Goal: Task Accomplishment & Management: Use online tool/utility

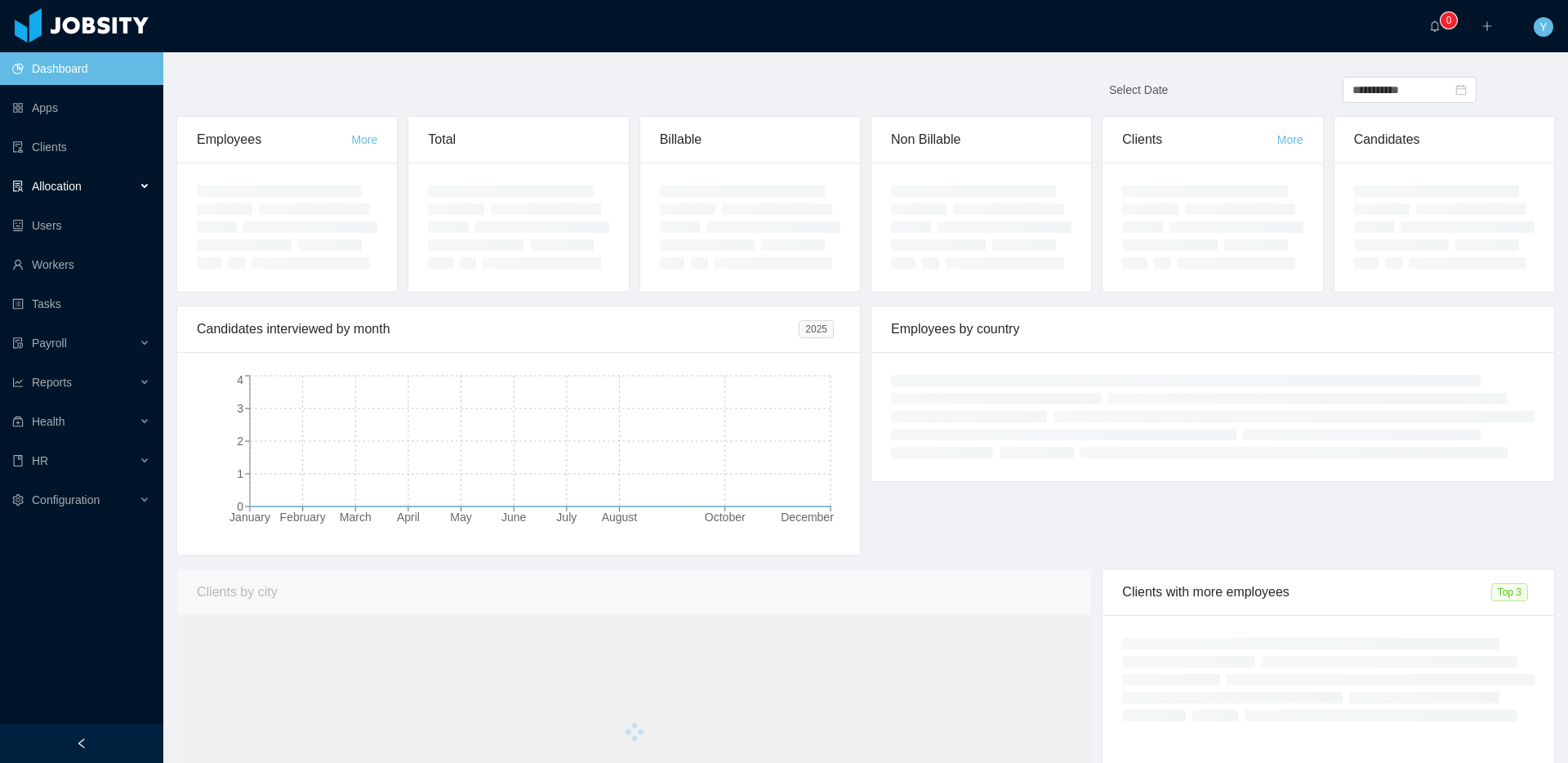
click at [76, 184] on span "Allocation" at bounding box center [57, 187] width 50 height 13
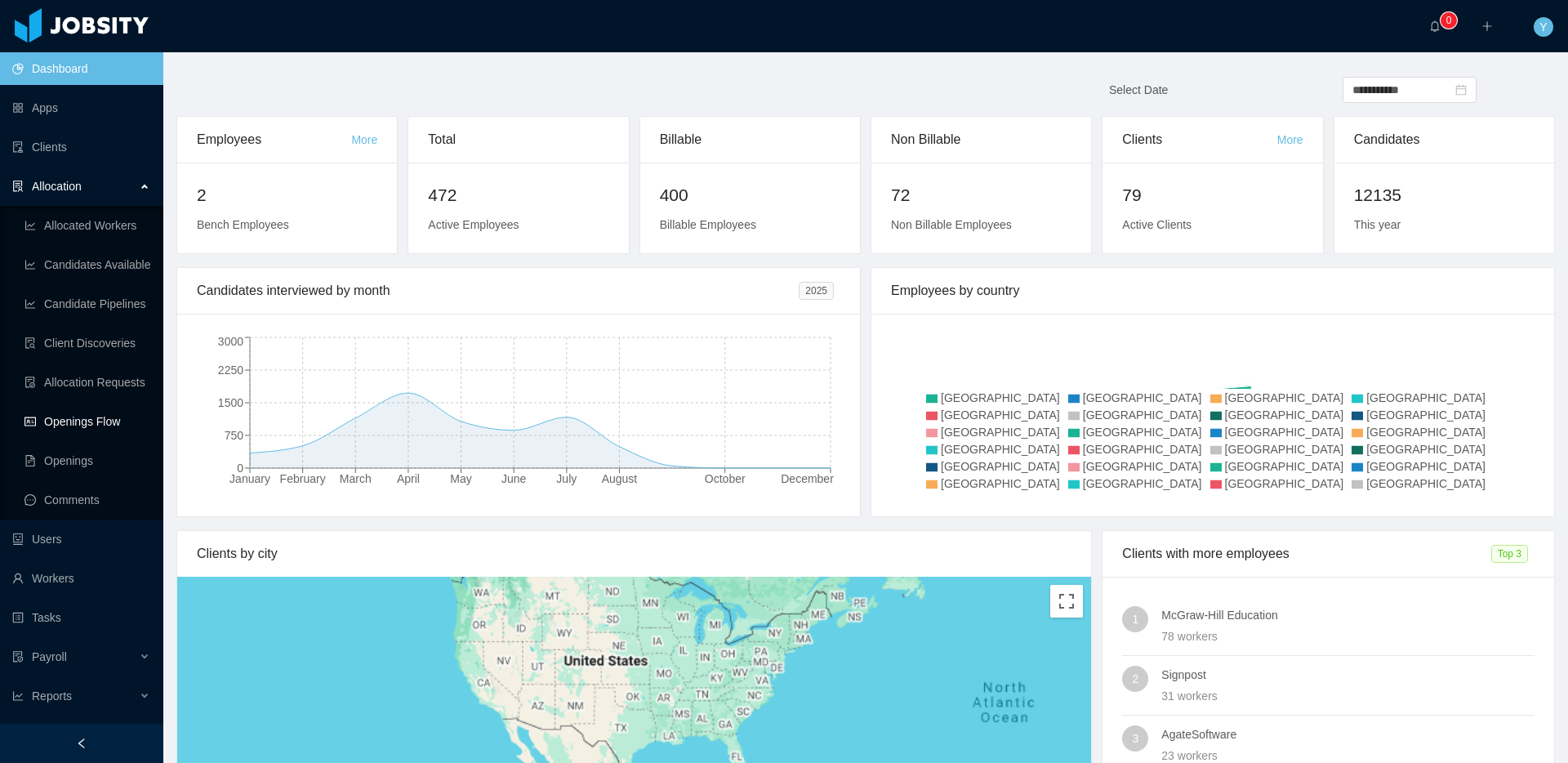
click at [89, 431] on link "Openings Flow" at bounding box center [87, 421] width 125 height 33
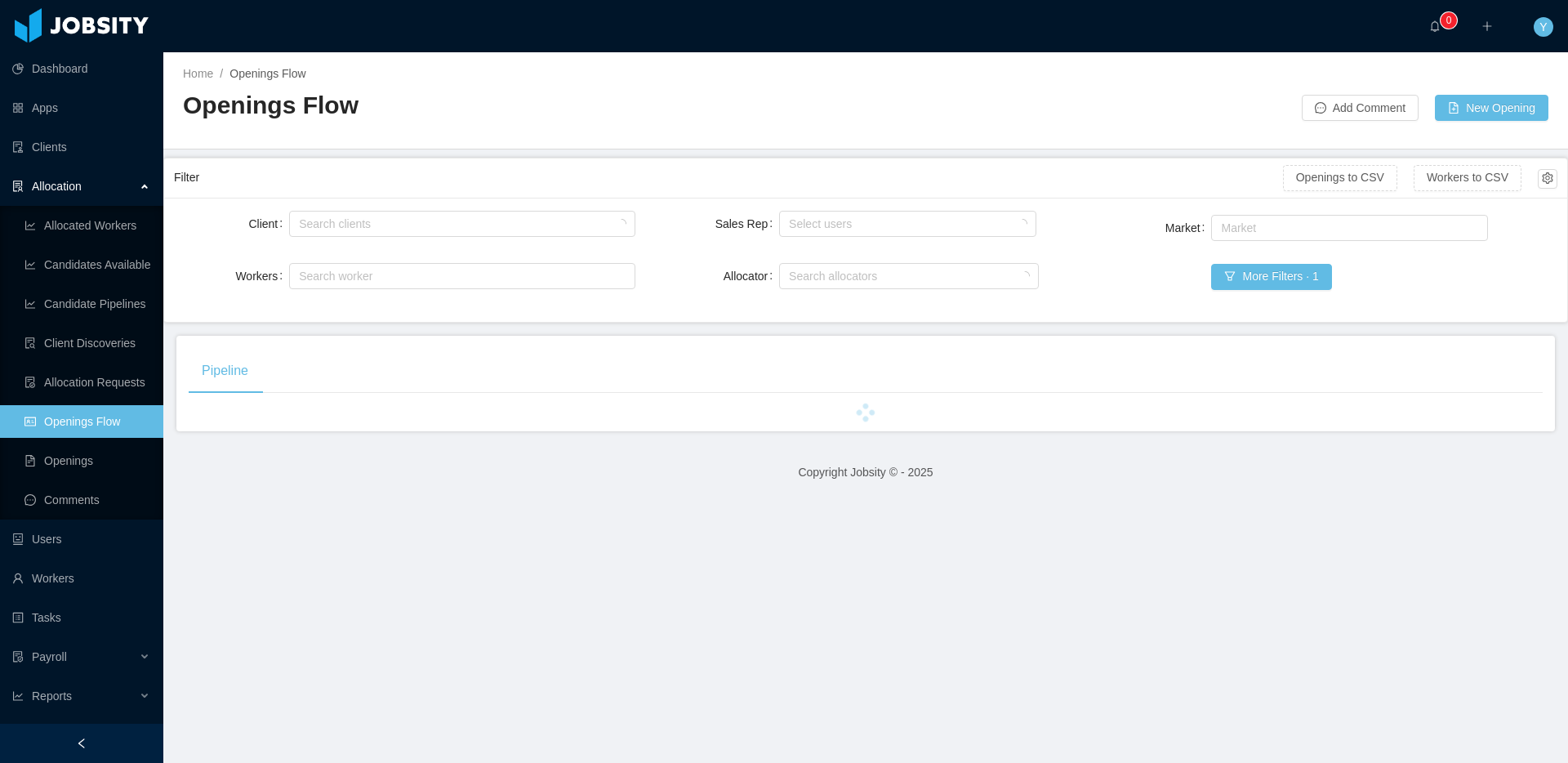
click at [380, 209] on div "Search clients" at bounding box center [462, 223] width 345 height 33
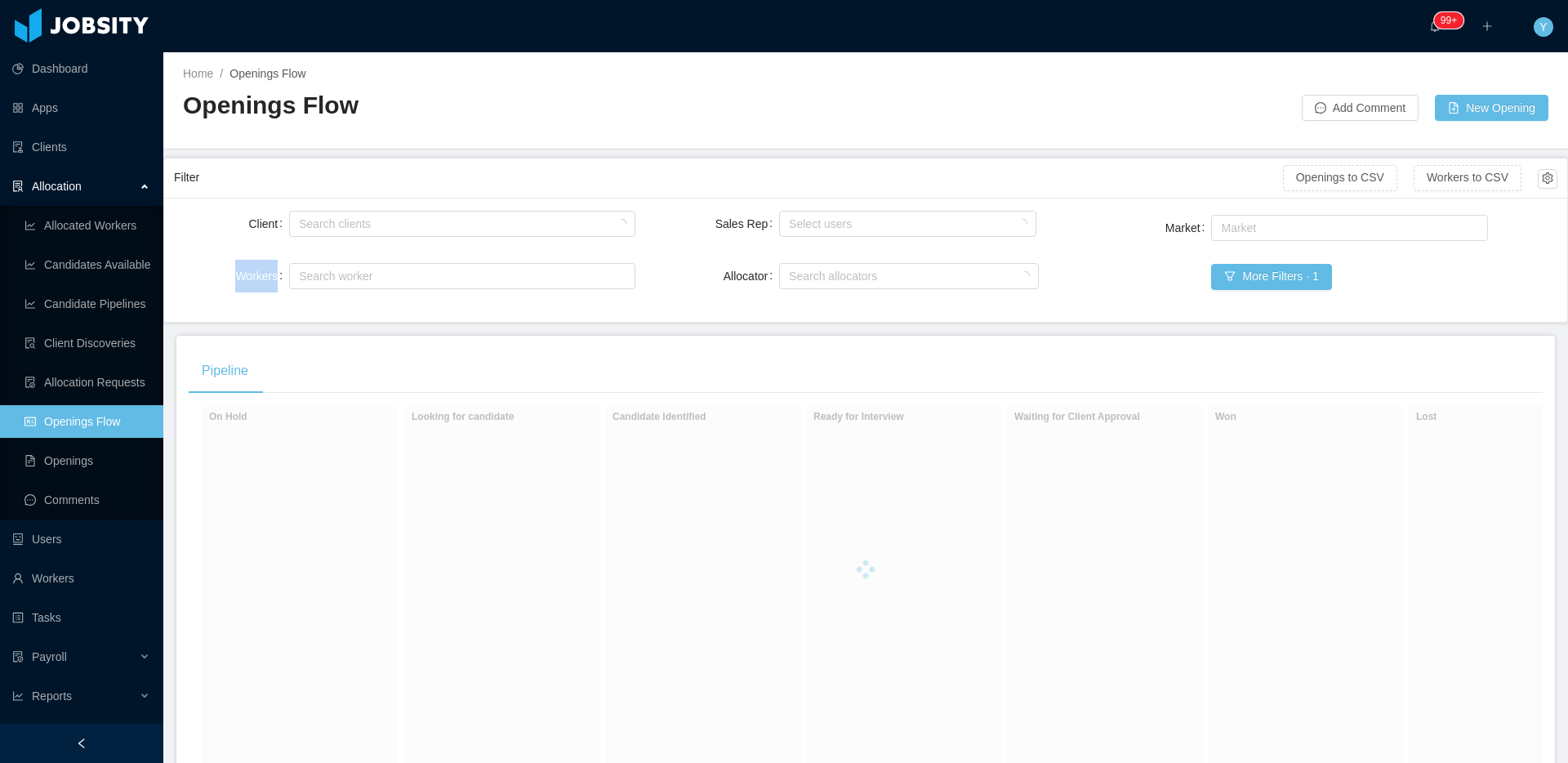
click at [380, 209] on div "Search clients" at bounding box center [462, 223] width 345 height 33
click at [368, 218] on div "Search clients" at bounding box center [457, 224] width 319 height 17
type input "******"
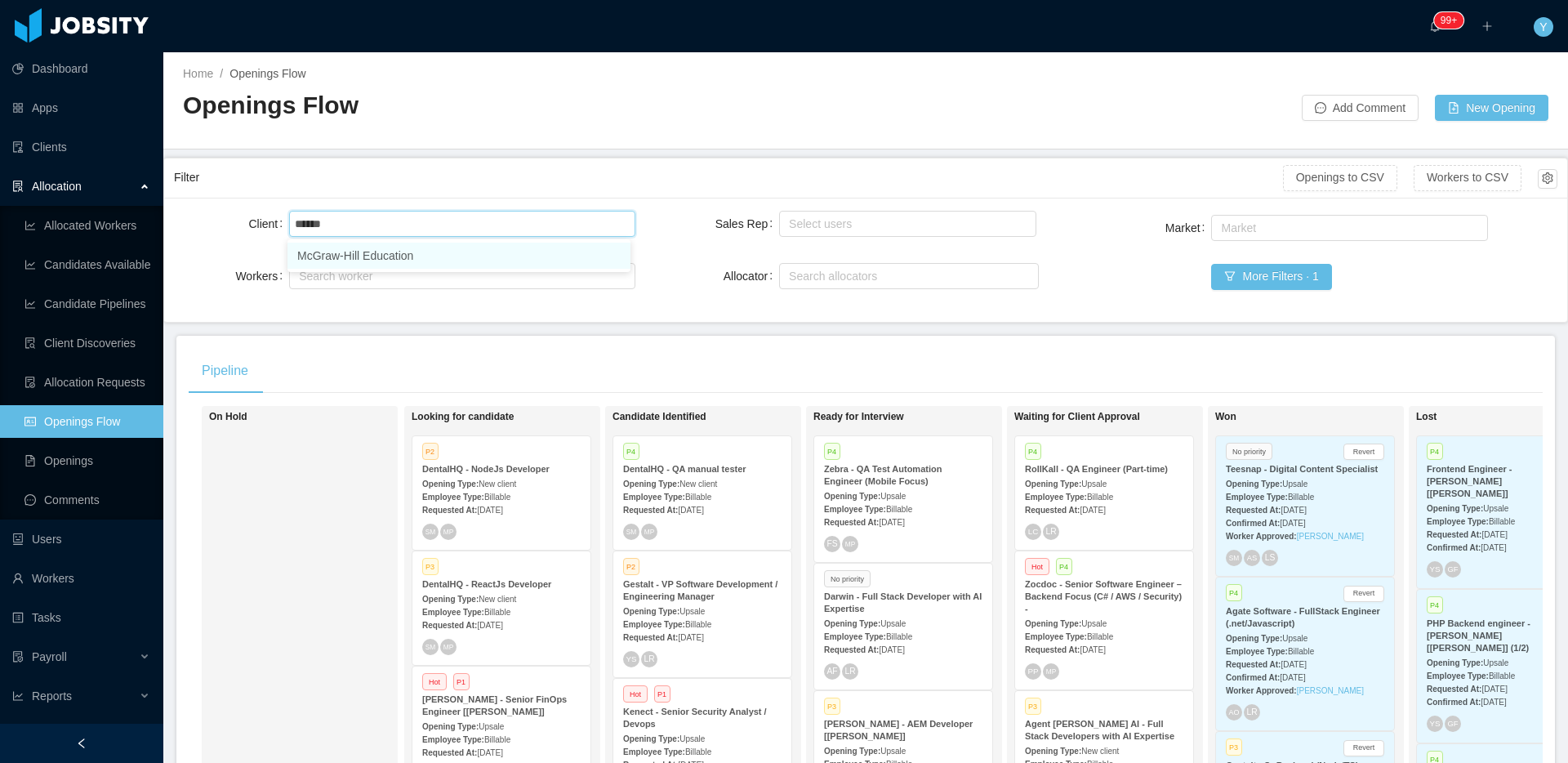
click at [378, 250] on li "McGraw-Hill Education" at bounding box center [459, 255] width 343 height 26
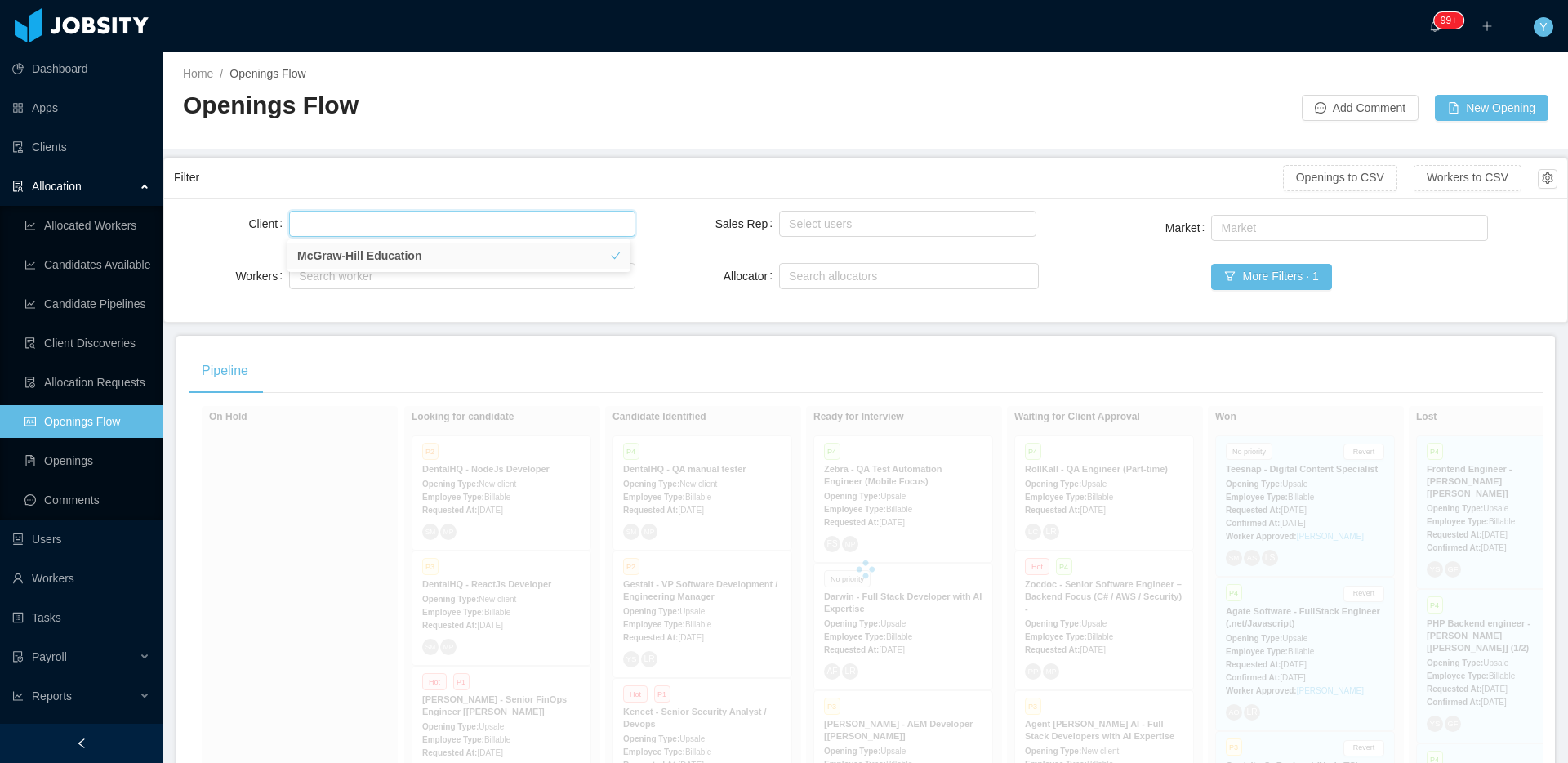
click at [473, 197] on div "Client Search clients [PERSON_NAME] Education Workers Search worker Sales Rep S…" at bounding box center [866, 259] width 1403 height 124
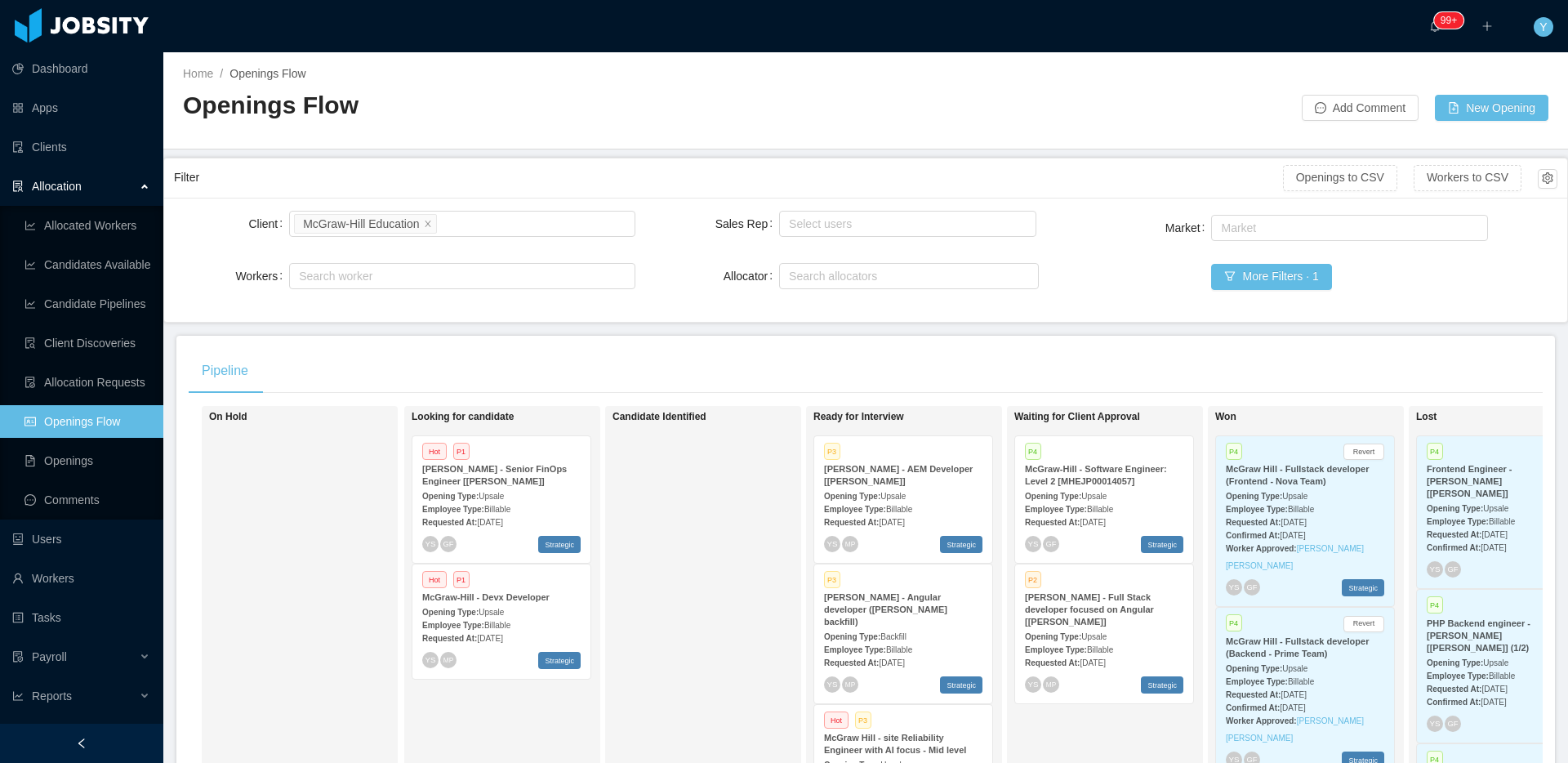
click at [946, 504] on div "Employee Type: Billable" at bounding box center [903, 509] width 158 height 18
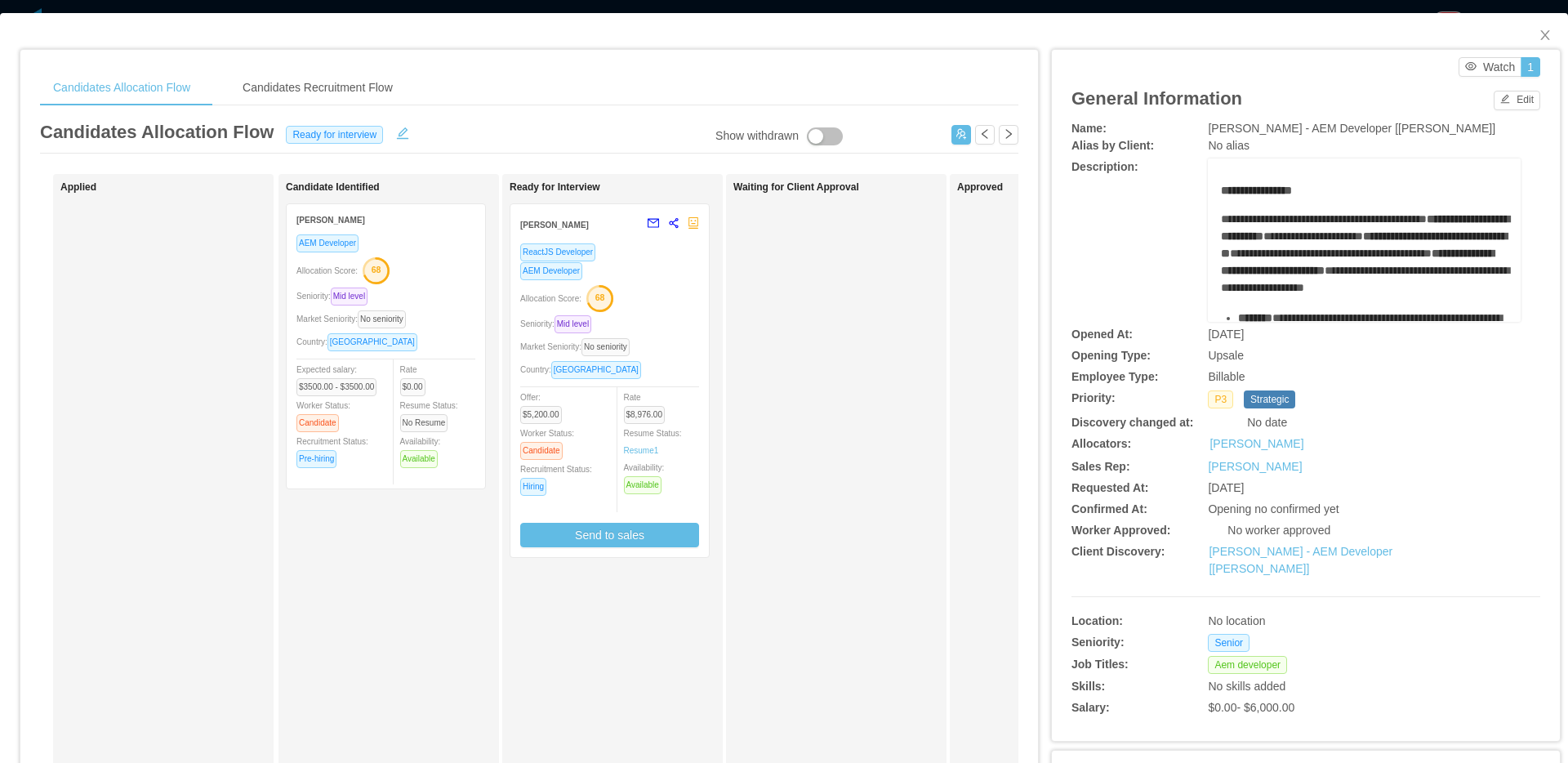
click at [629, 310] on div "ReactJS Developer AEM Developer Allocation Score: 68 Seniority: Mid level Marke…" at bounding box center [610, 395] width 179 height 305
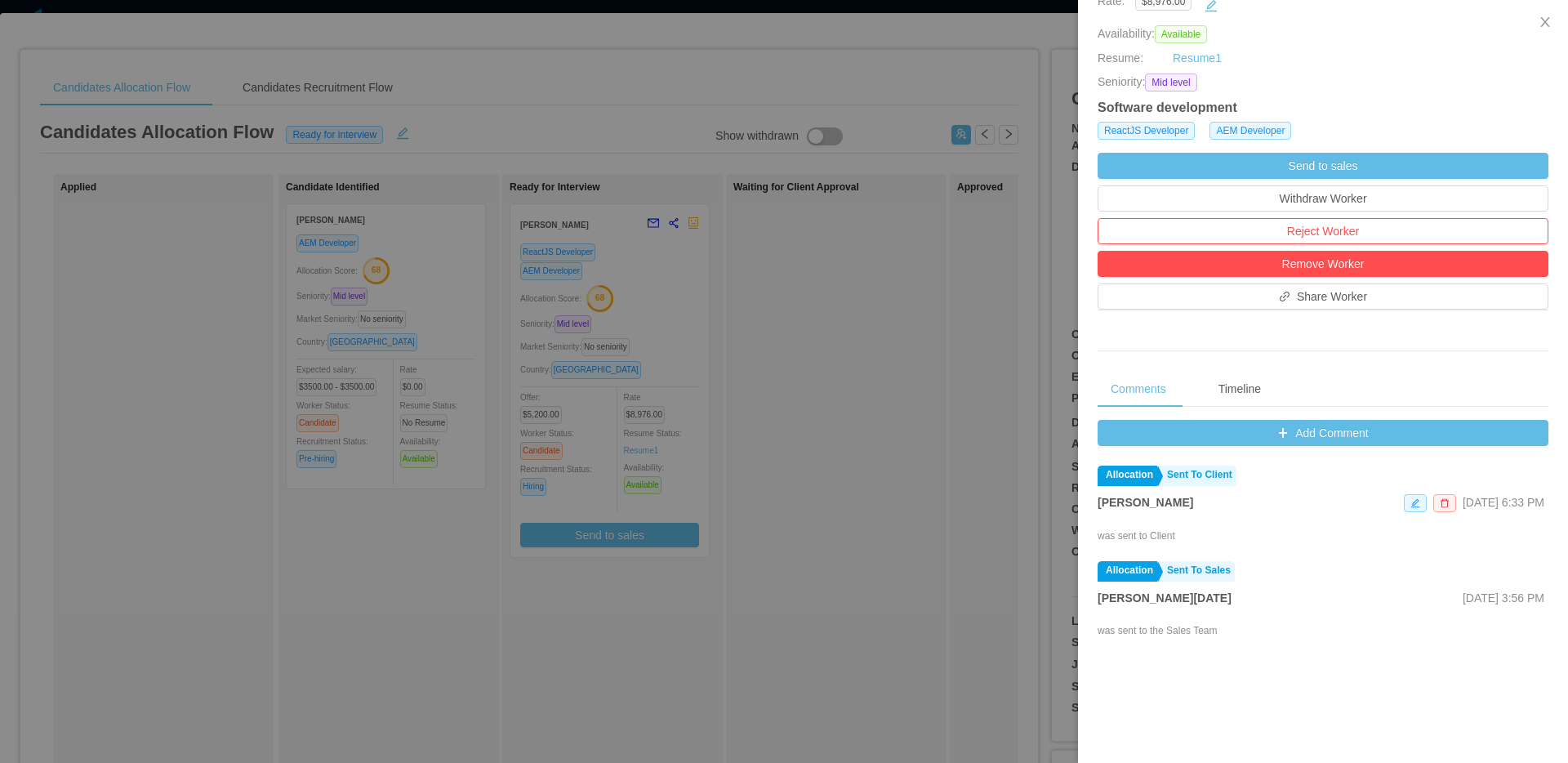
scroll to position [345, 0]
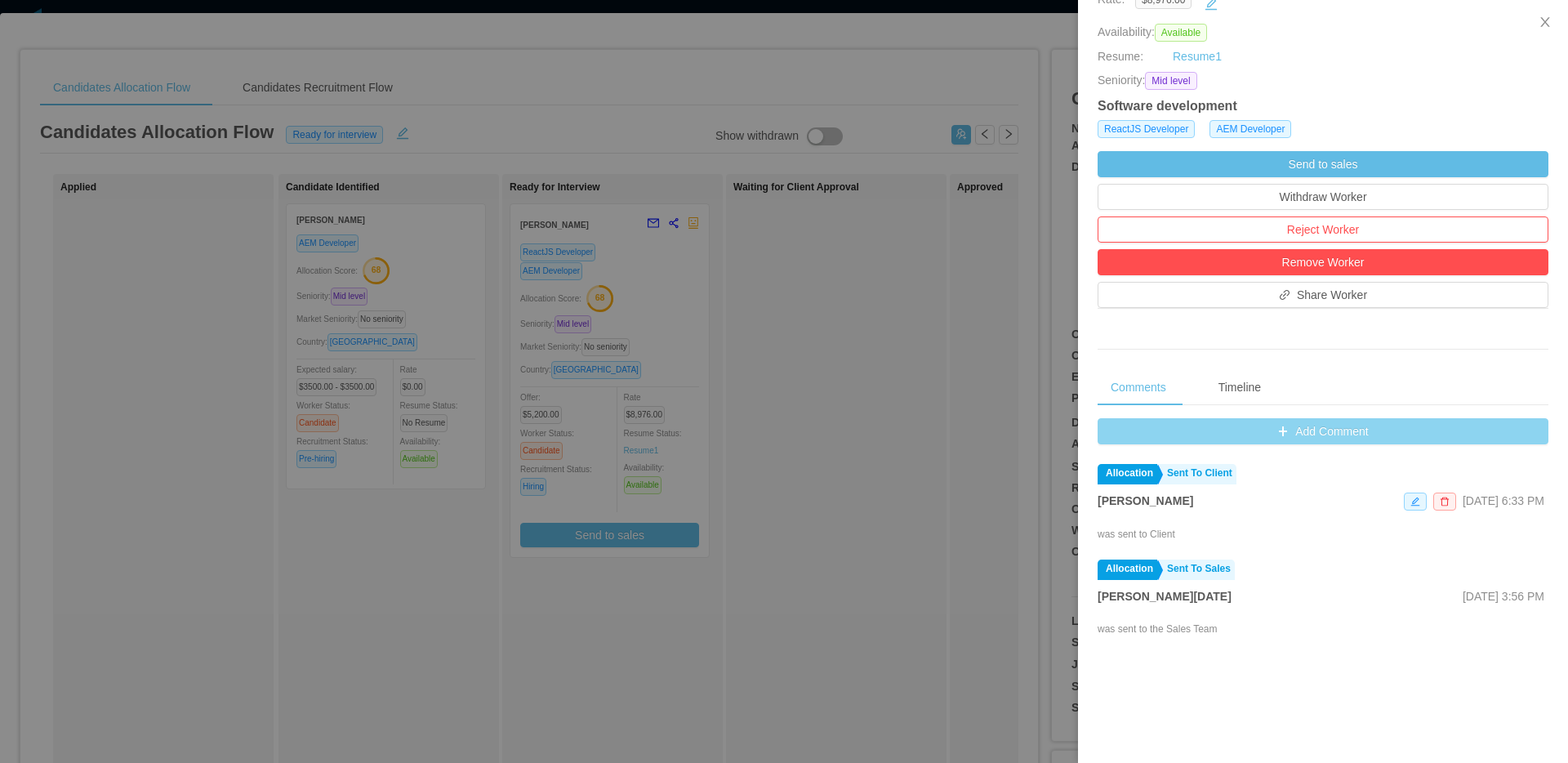
click at [1268, 437] on button "Add Comment" at bounding box center [1323, 431] width 451 height 26
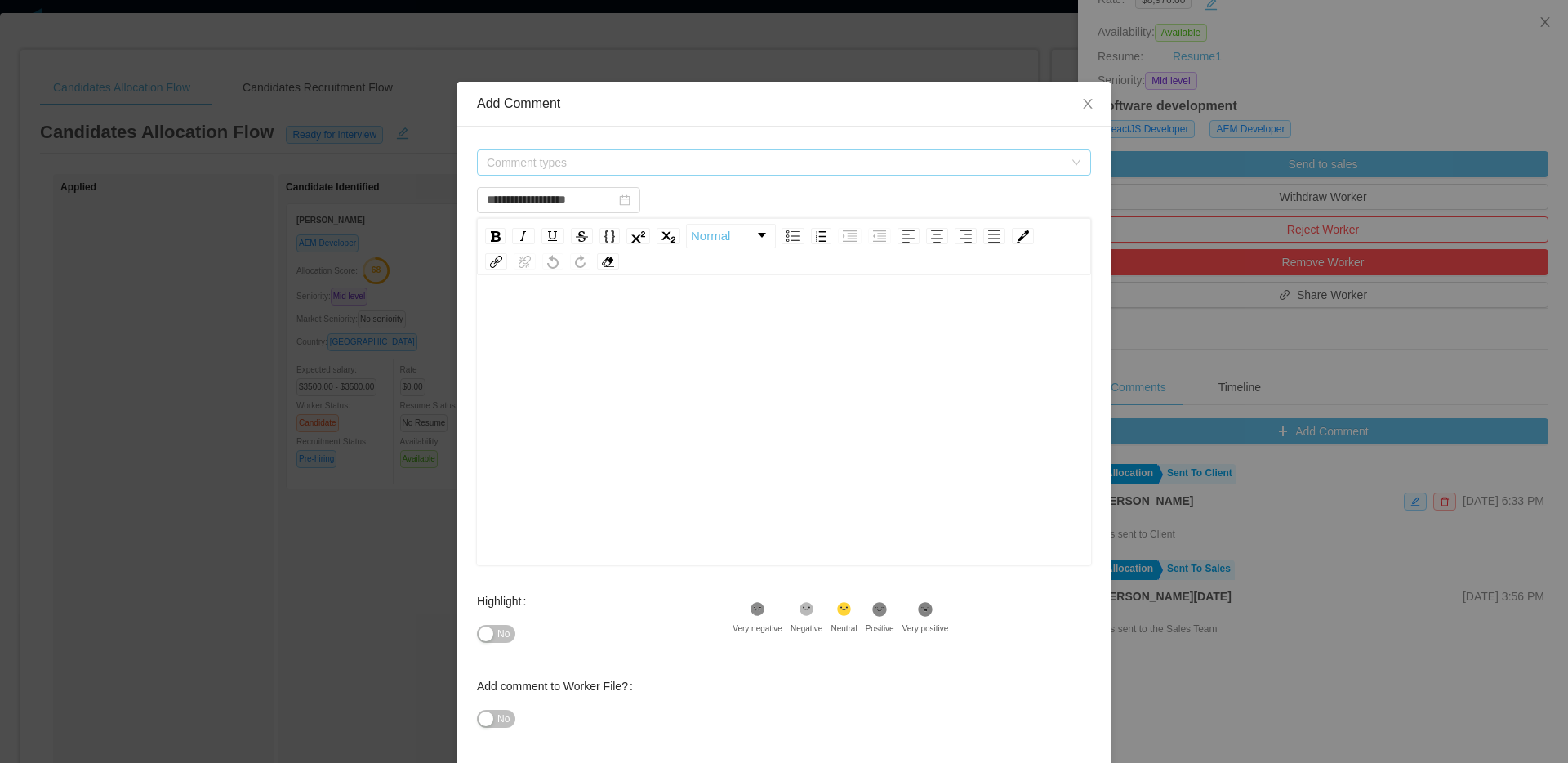
click at [705, 169] on span "Comment types" at bounding box center [775, 163] width 577 height 17
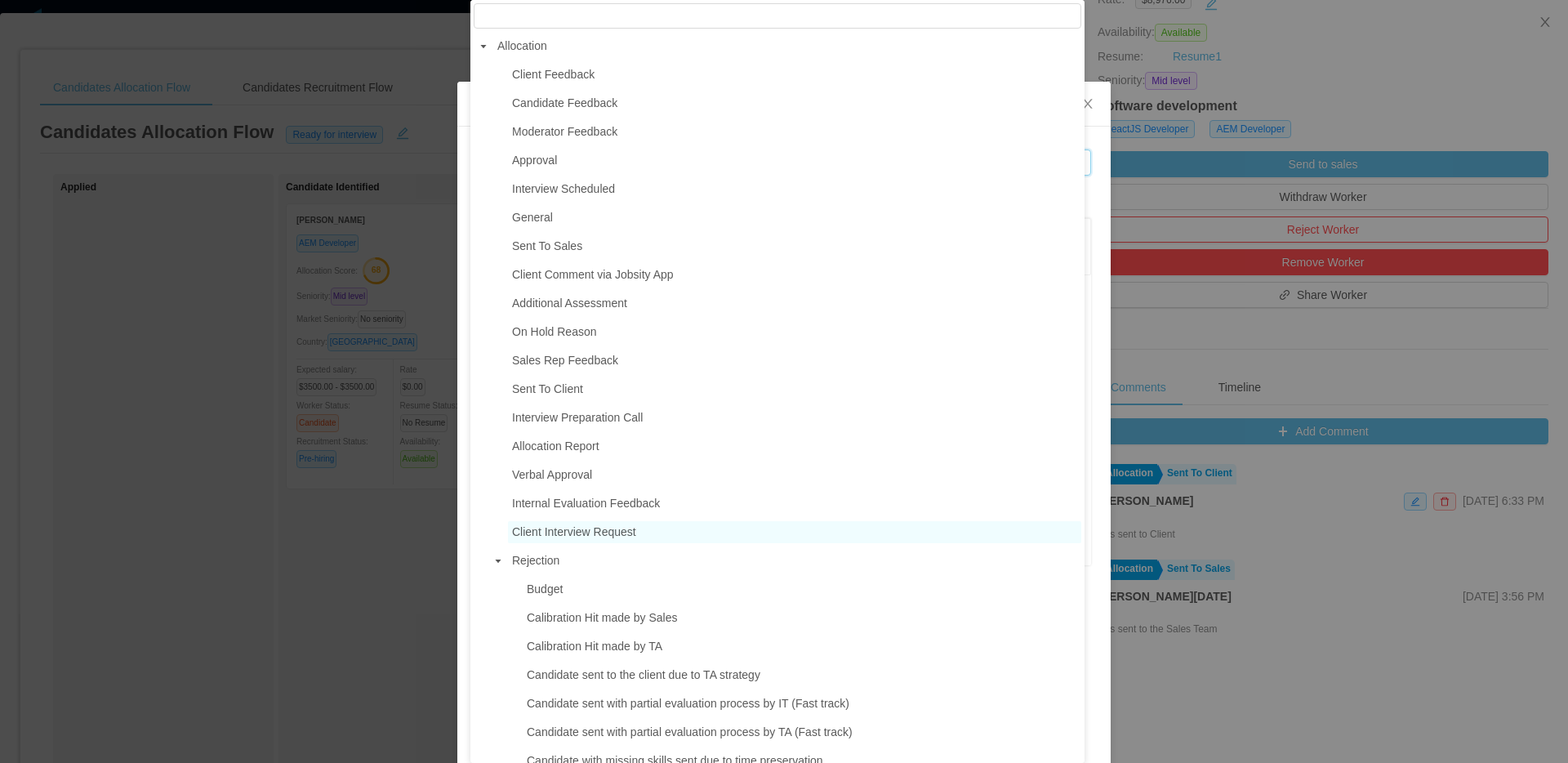
click at [600, 527] on span "Client Interview Request" at bounding box center [795, 532] width 574 height 22
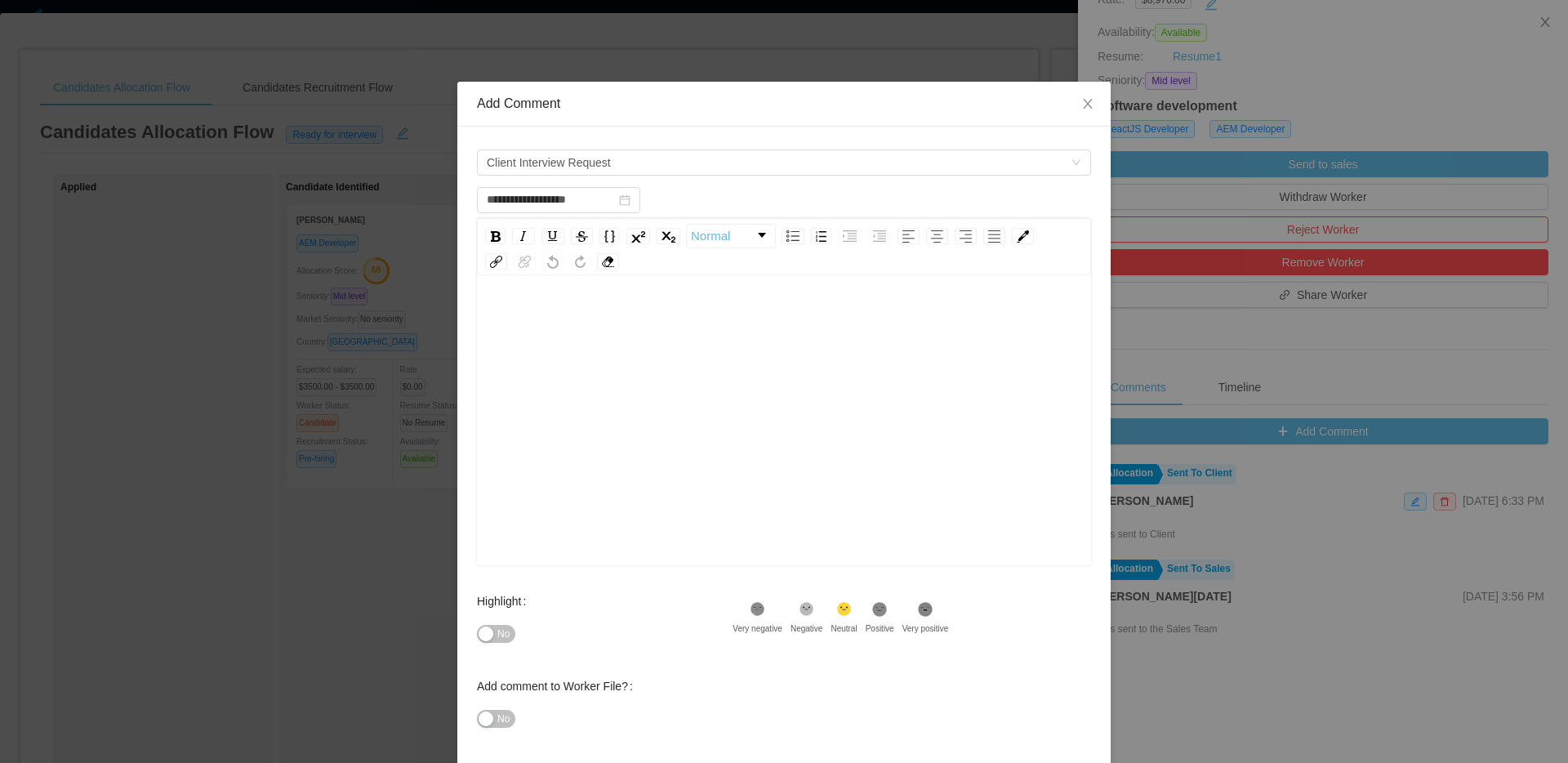
click at [603, 525] on div "rdw-editor" at bounding box center [784, 446] width 589 height 286
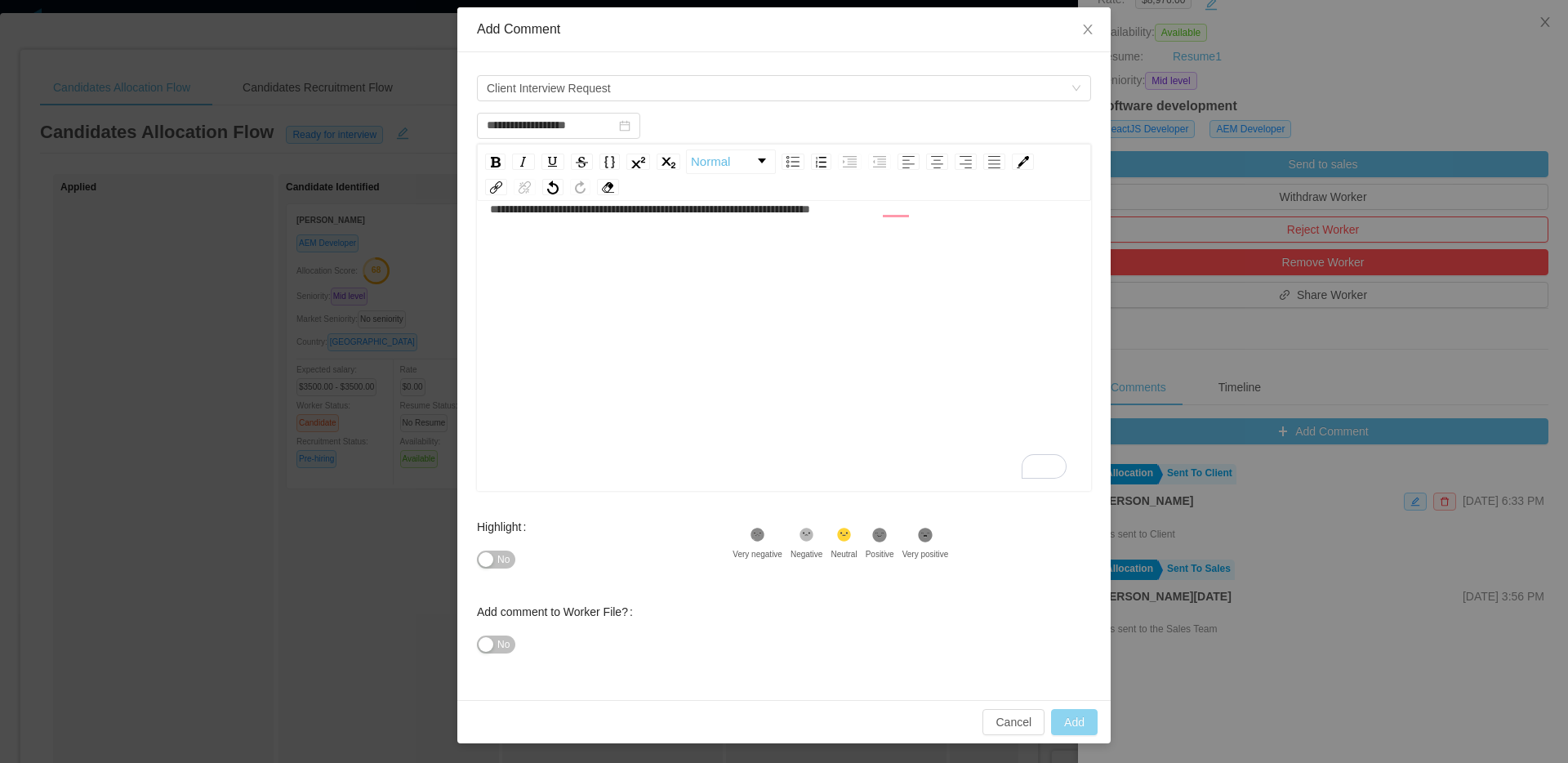
type input "**********"
click at [1067, 727] on button "Add" at bounding box center [1075, 722] width 47 height 26
